Goal: Check status: Check status

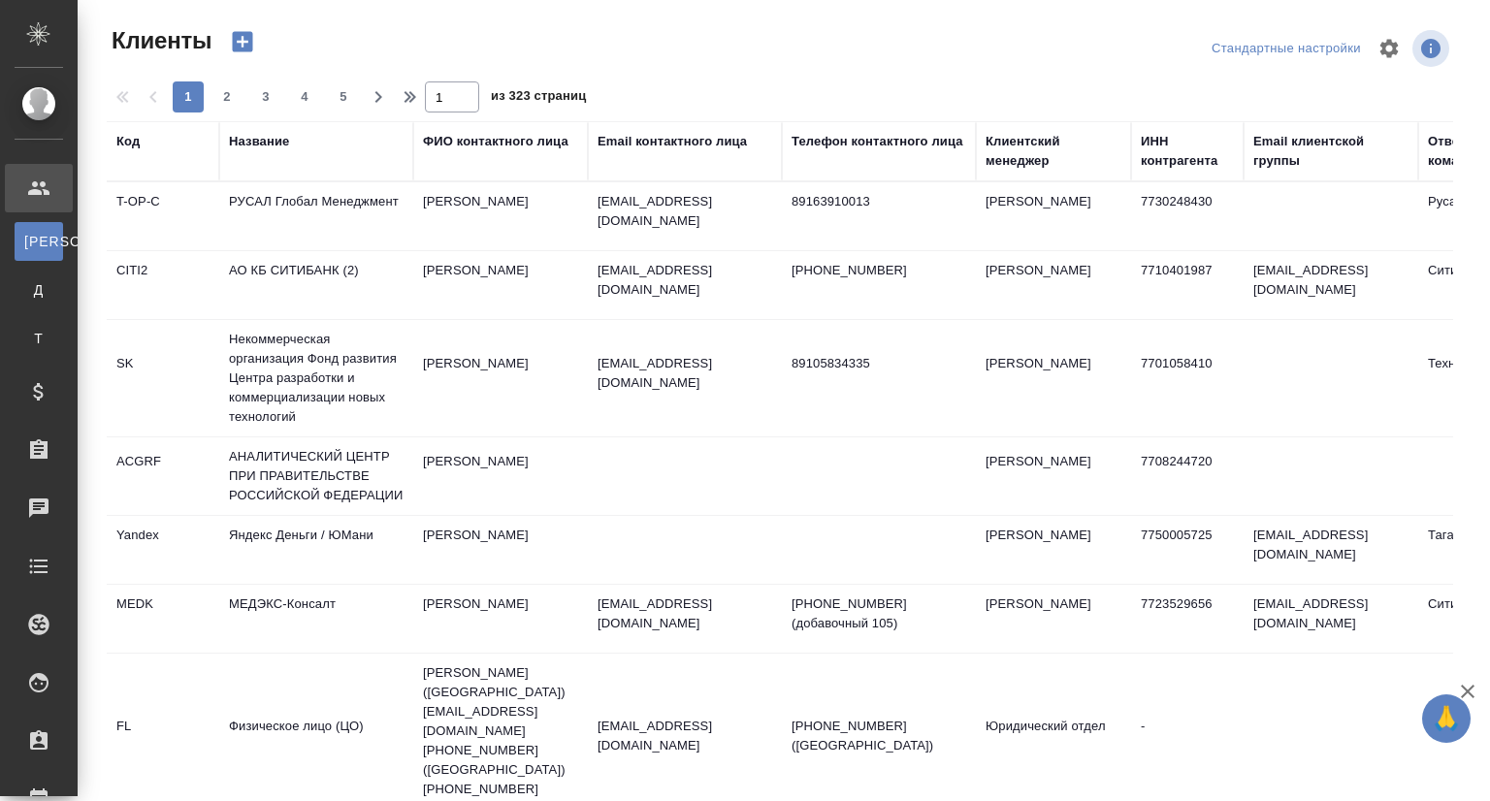
select select "RU"
click at [267, 140] on div "Название" at bounding box center [259, 141] width 60 height 19
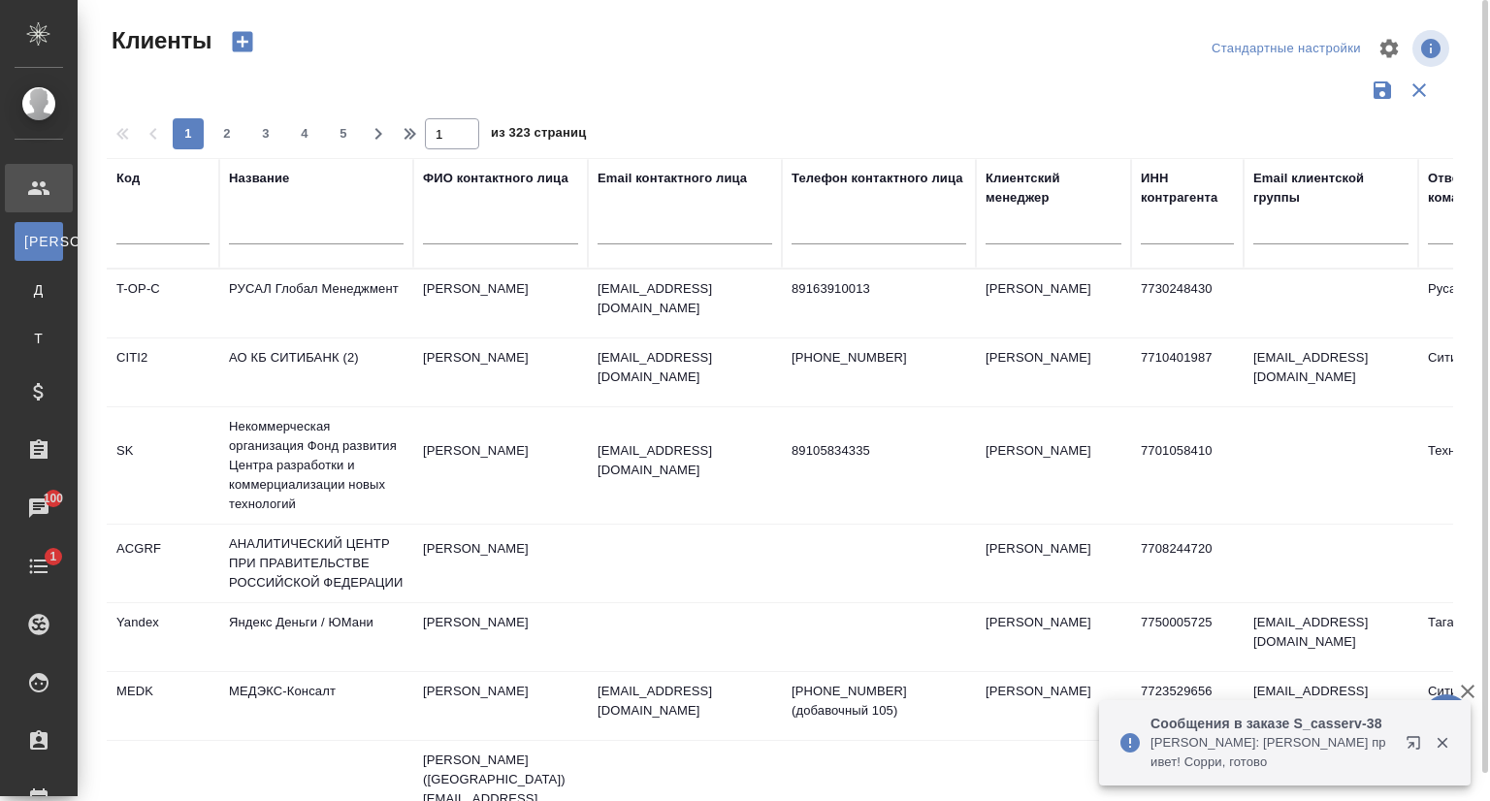
click at [268, 240] on input "text" at bounding box center [316, 232] width 175 height 24
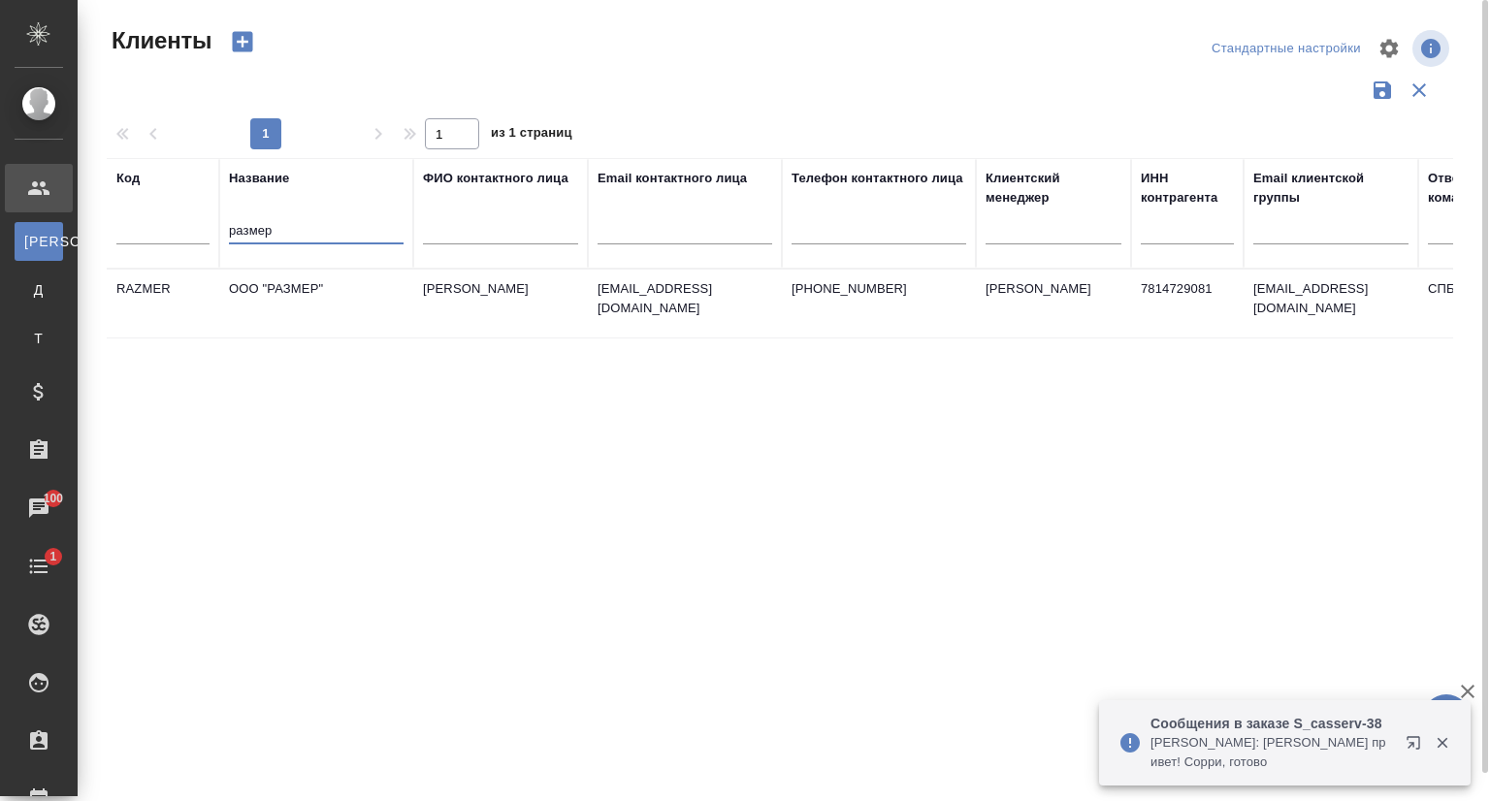
type input "размер"
click at [295, 296] on td "ООО "РАЗМЕР"" at bounding box center [316, 304] width 194 height 68
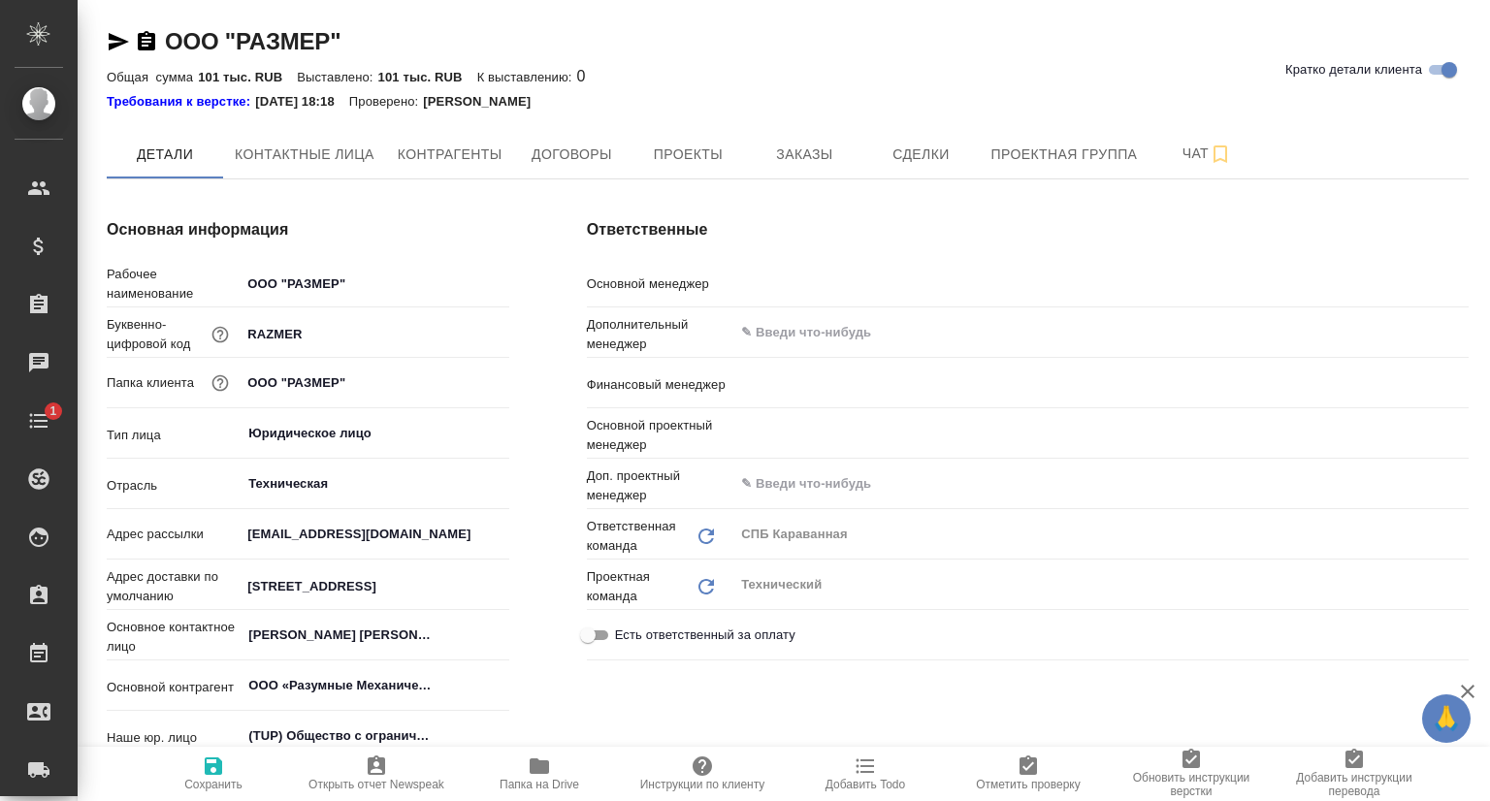
type textarea "x"
type input "[PERSON_NAME]"
type input "[PERSON_NAME] Юлия"
type input "Белякова [PERSON_NAME]"
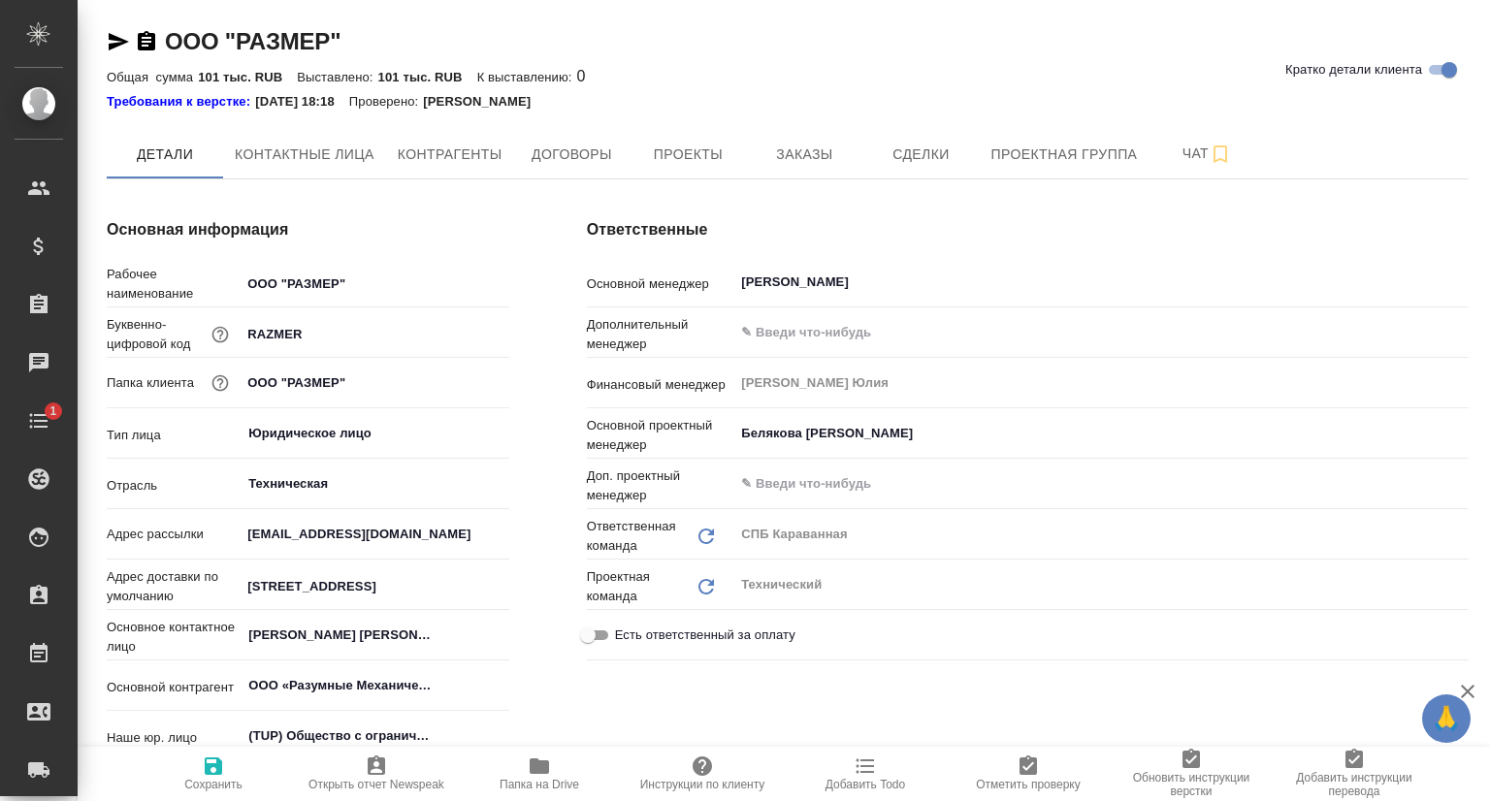
type textarea "x"
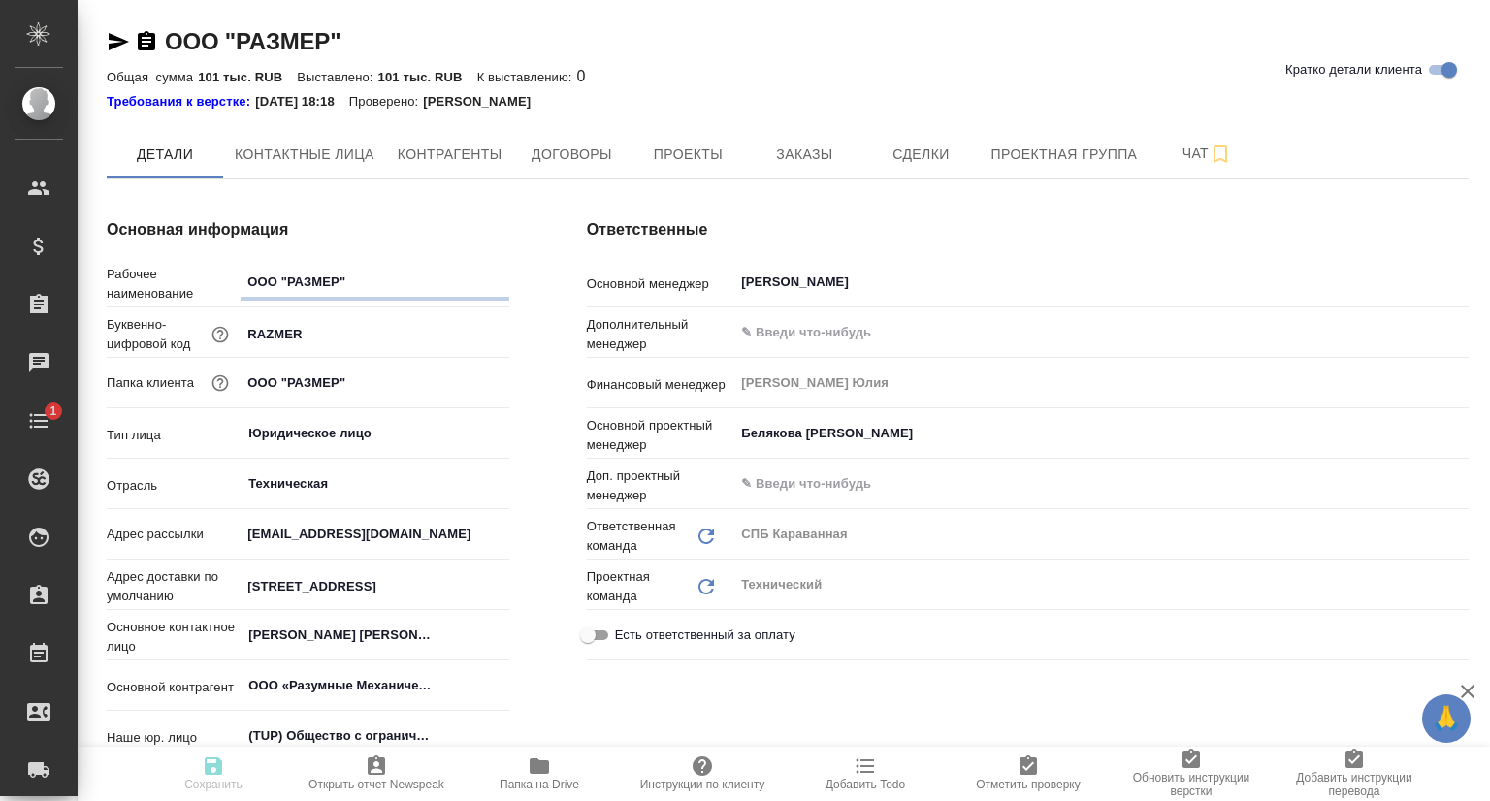
type textarea "x"
click at [802, 154] on span "Заказы" at bounding box center [804, 155] width 93 height 24
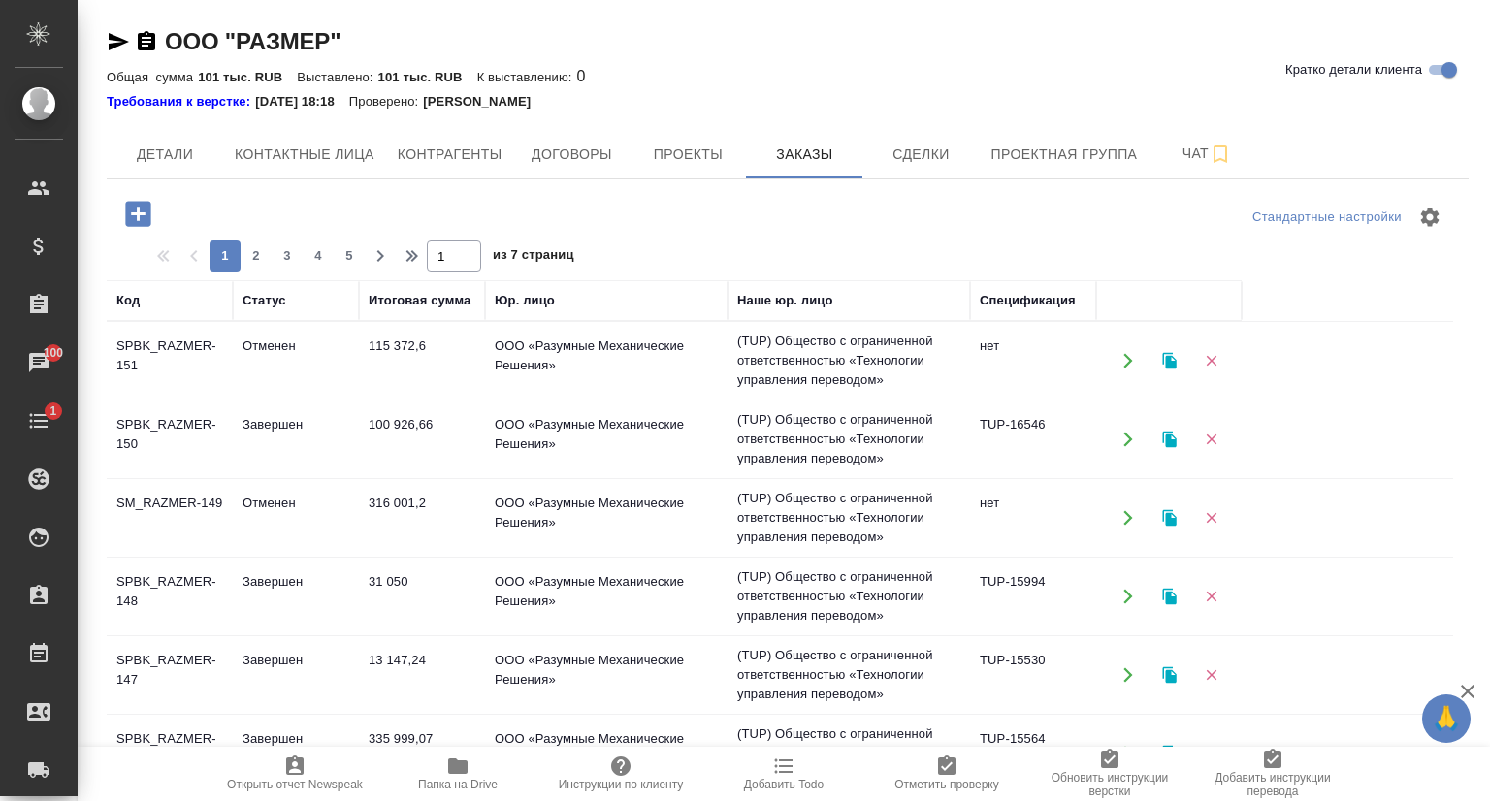
click at [207, 369] on td "SPBK_RAZMER-151" at bounding box center [170, 361] width 126 height 68
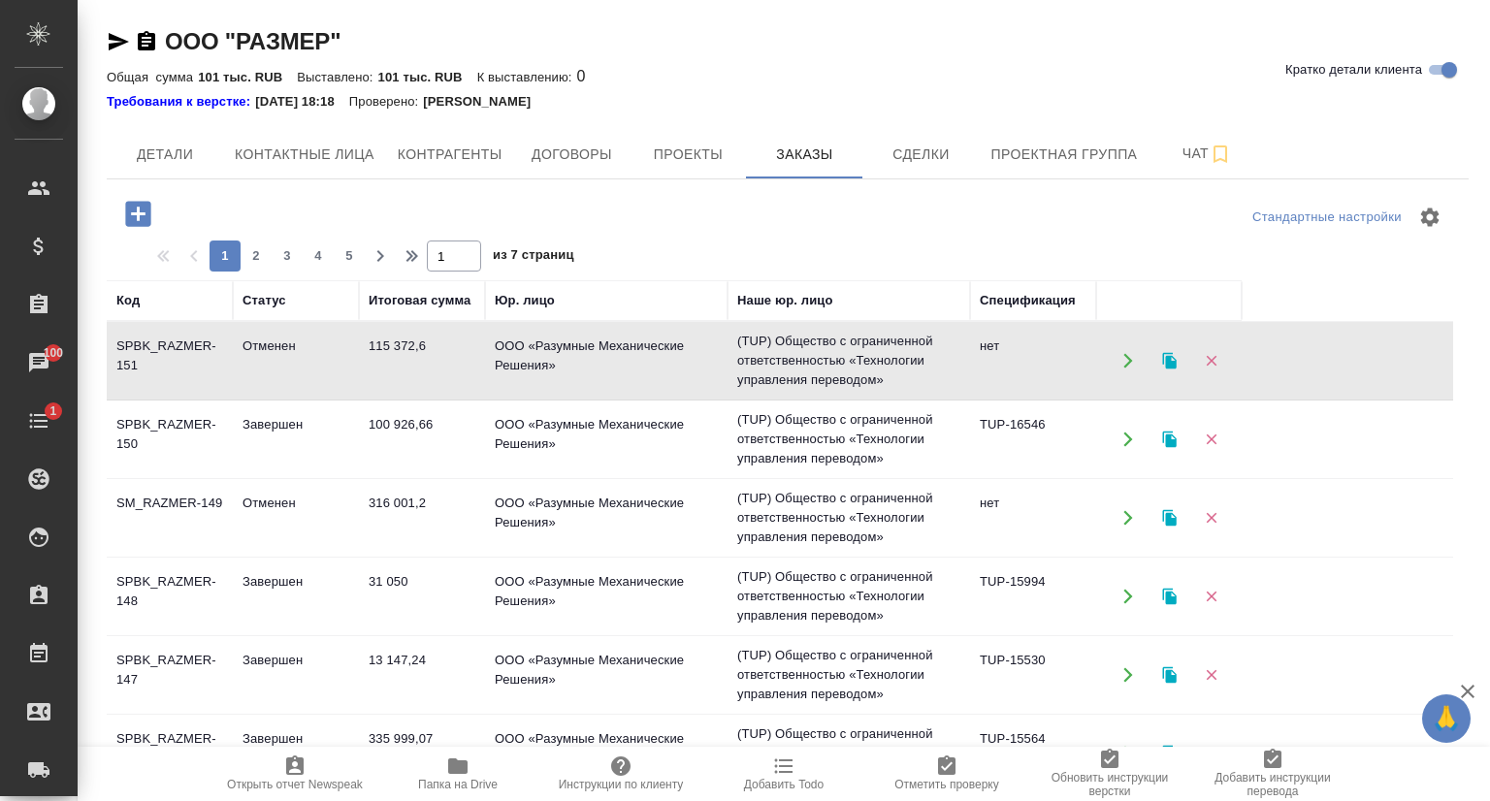
click at [207, 369] on td "SPBK_RAZMER-151" at bounding box center [170, 361] width 126 height 68
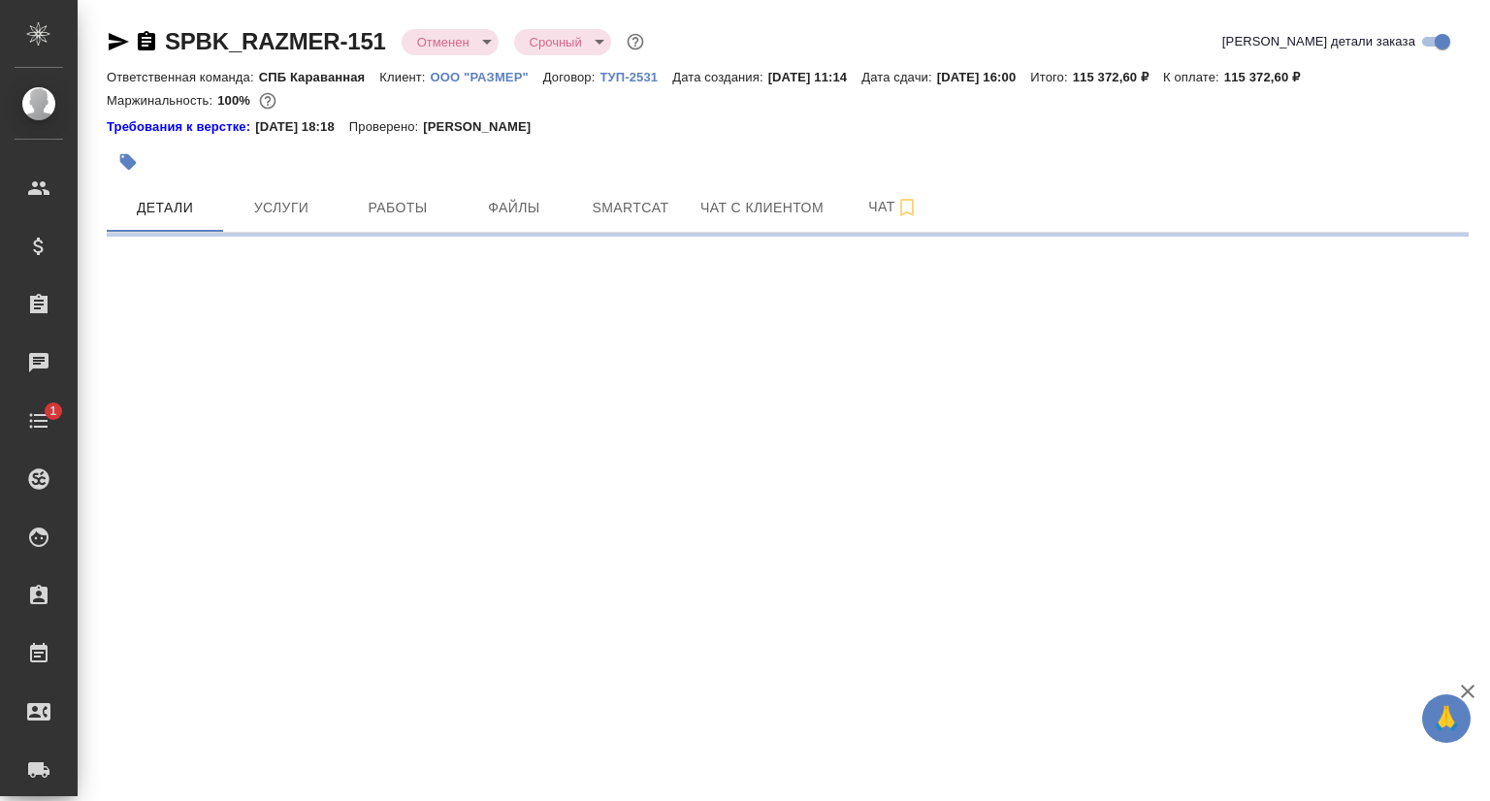
select select "RU"
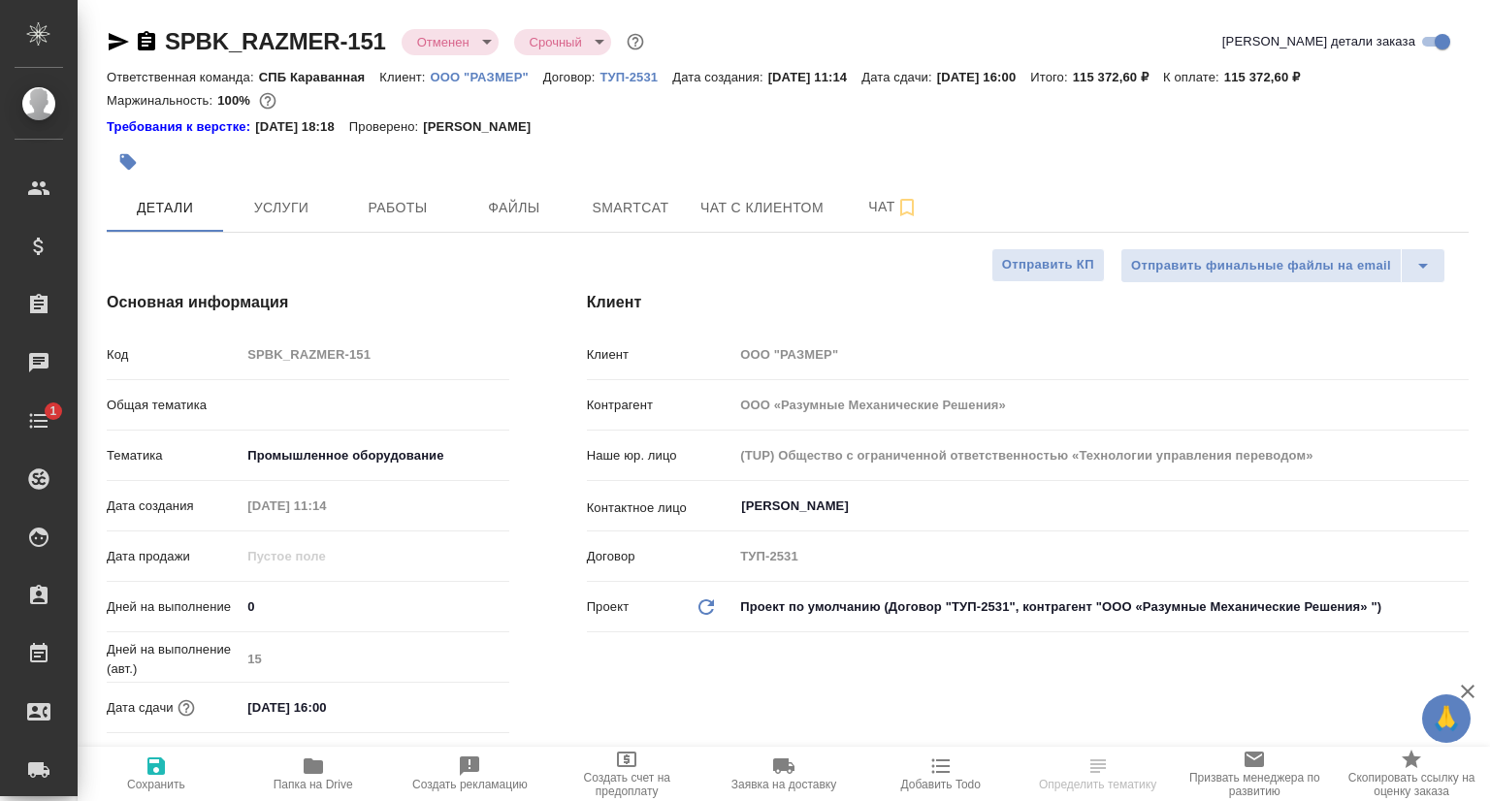
type textarea "x"
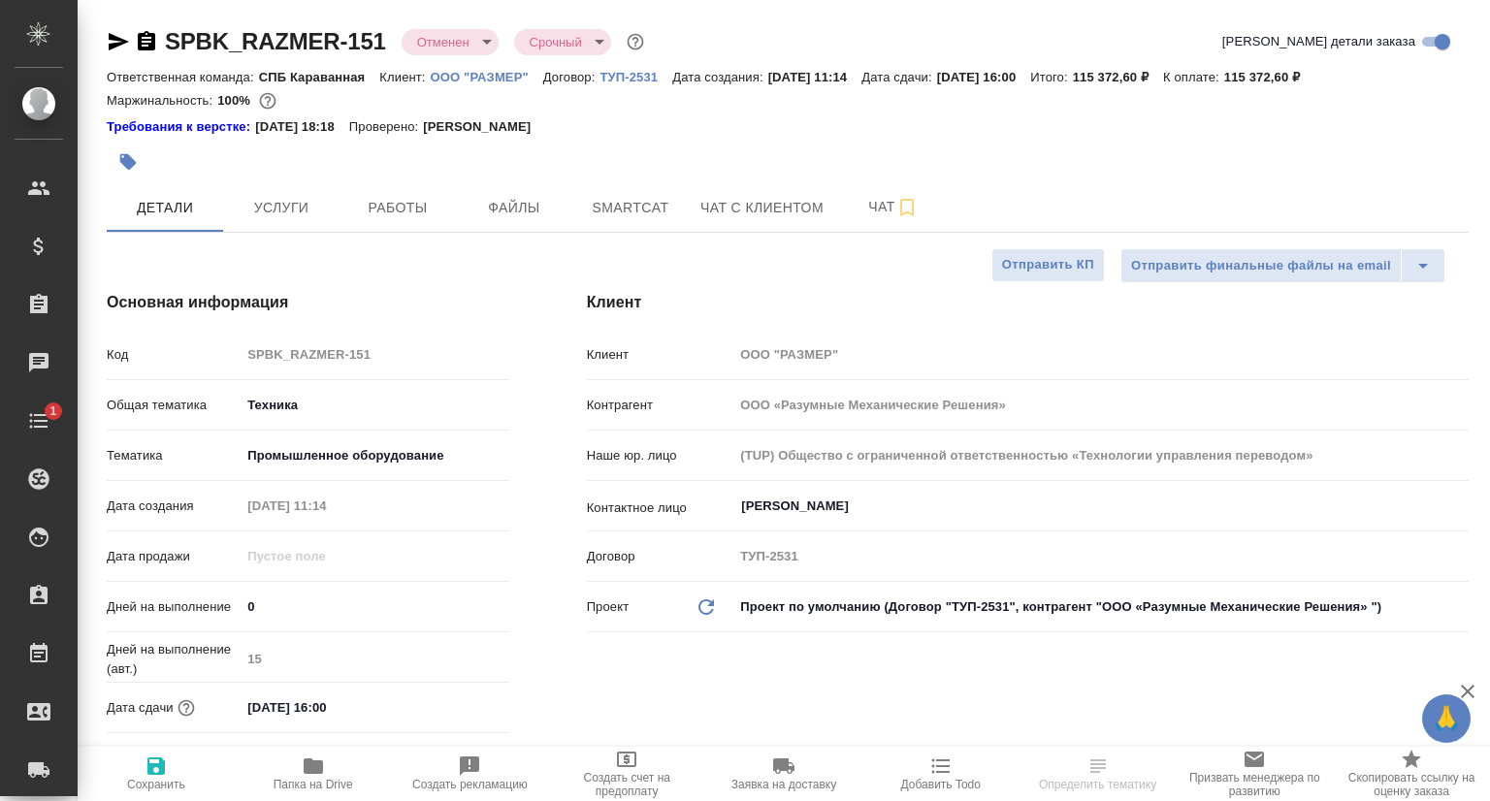
type textarea "x"
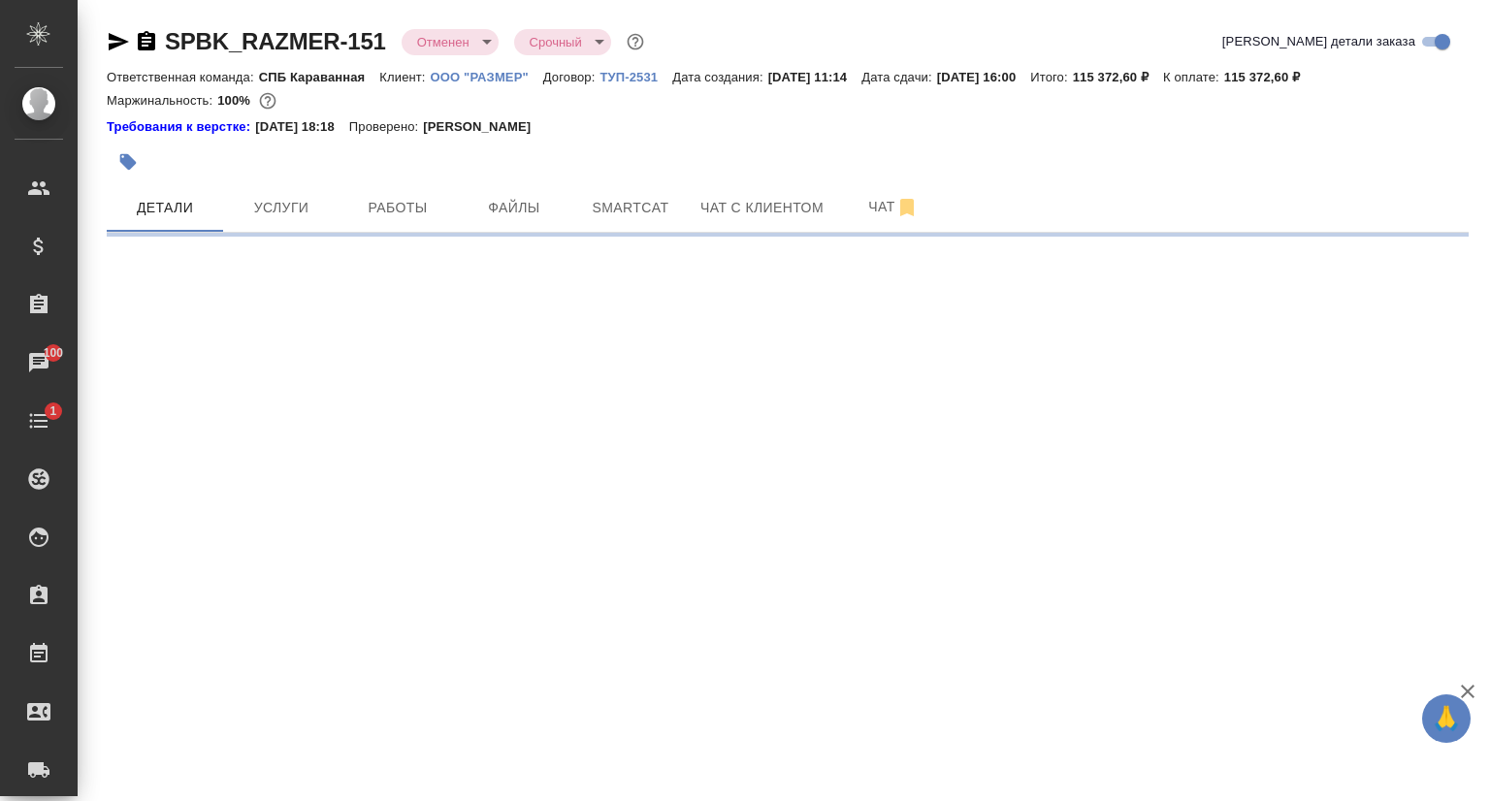
select select "RU"
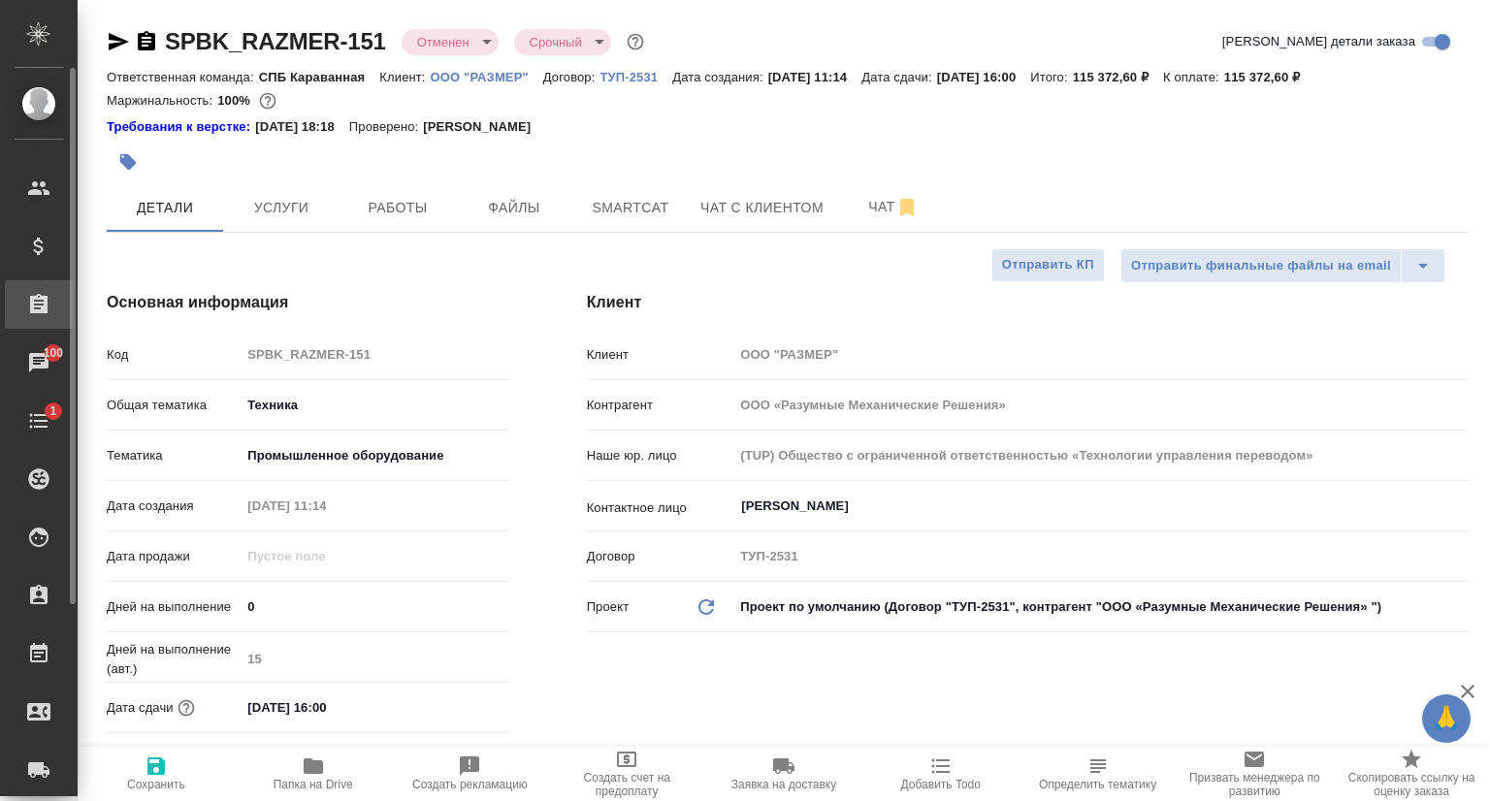
type textarea "x"
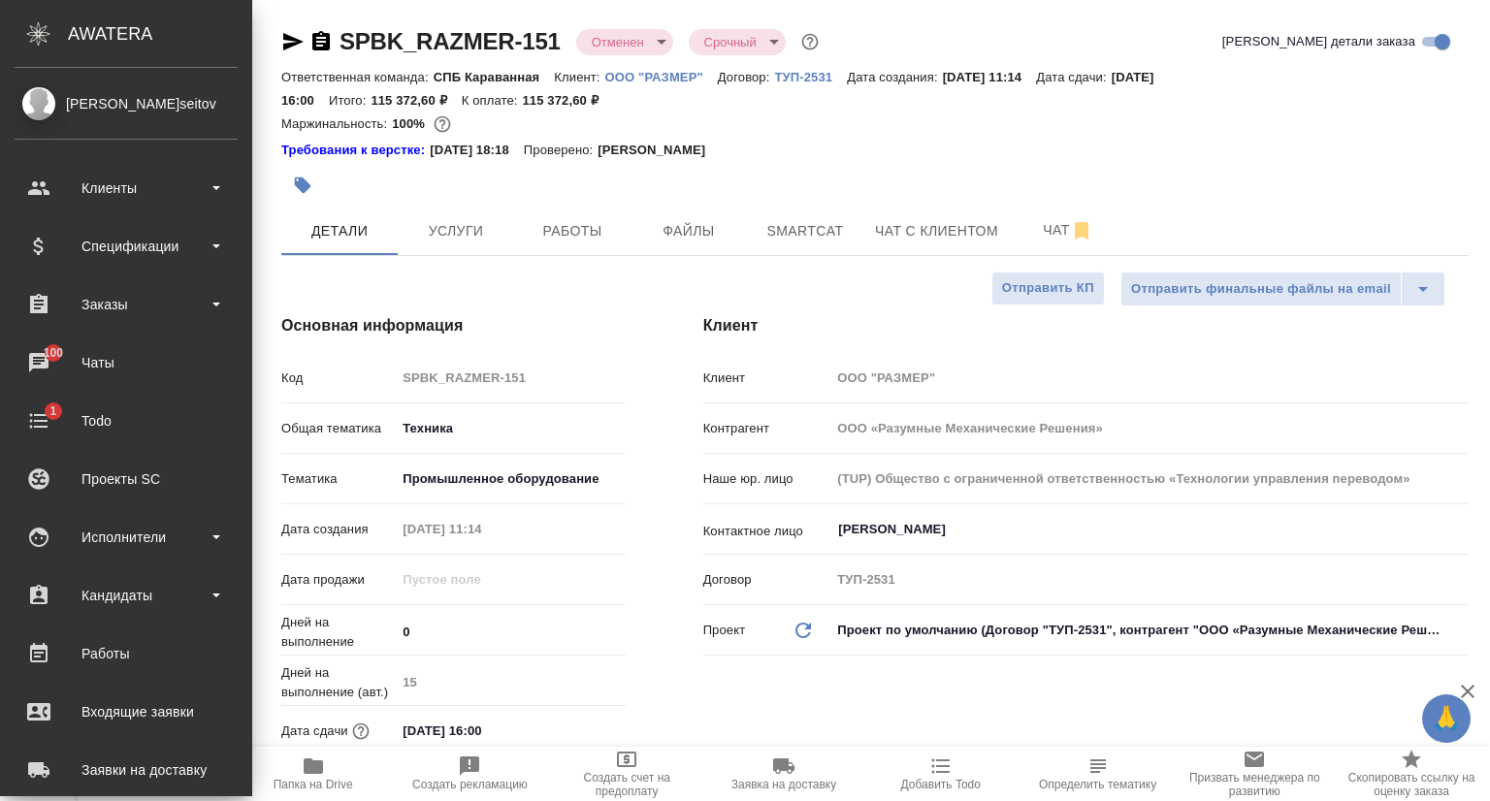
type textarea "x"
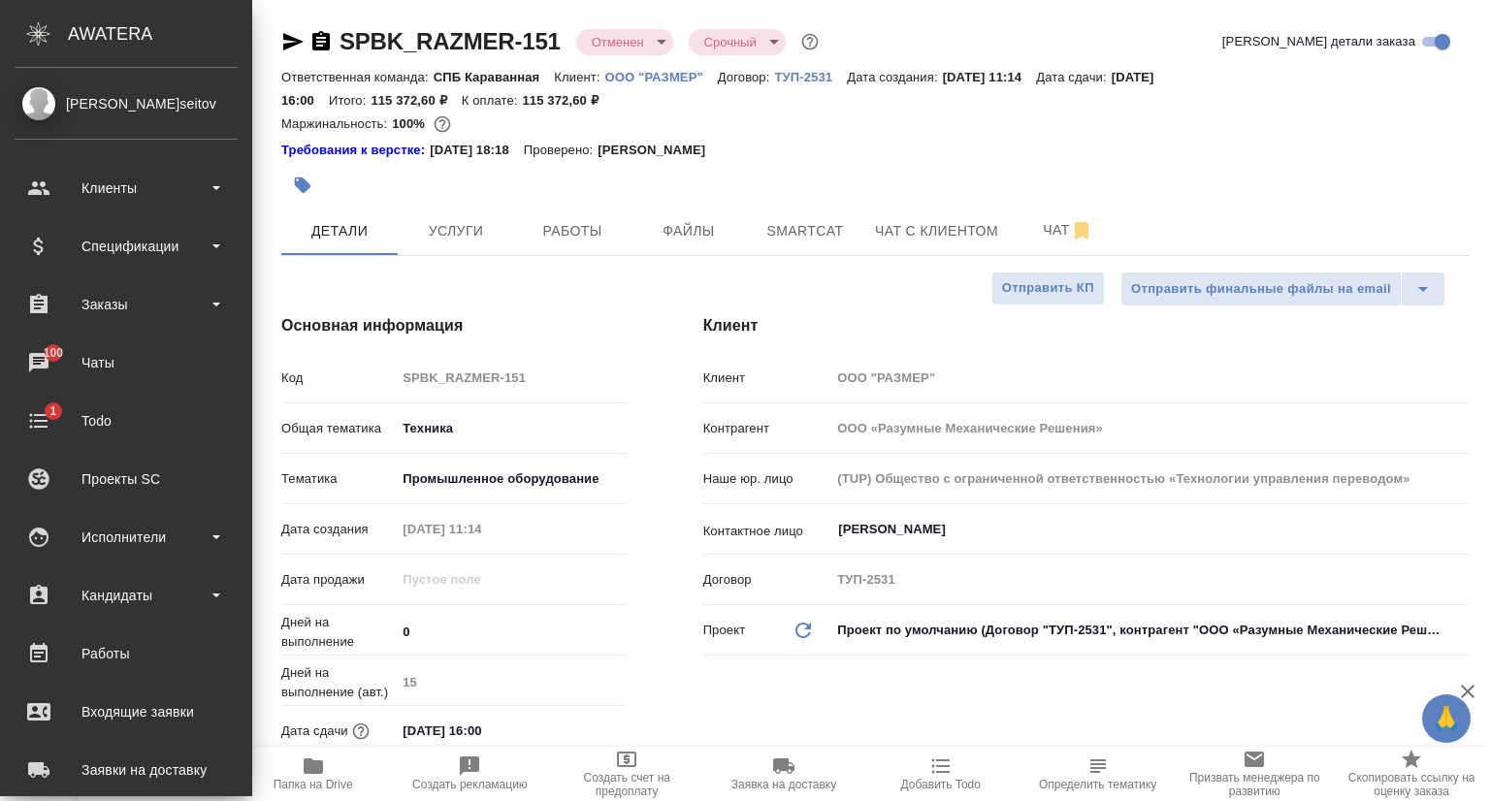
type textarea "x"
